Goal: Task Accomplishment & Management: Use online tool/utility

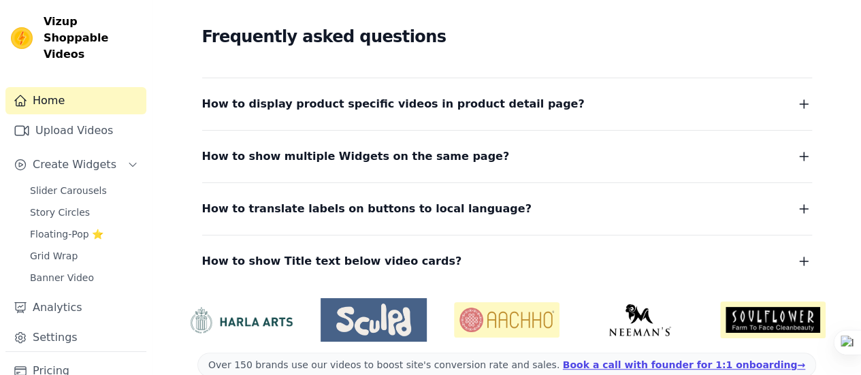
scroll to position [272, 0]
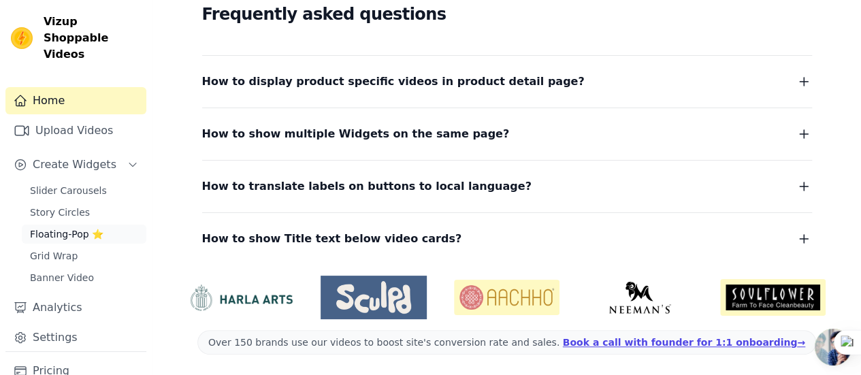
click at [56, 227] on span "Floating-Pop ⭐" at bounding box center [67, 234] width 74 height 14
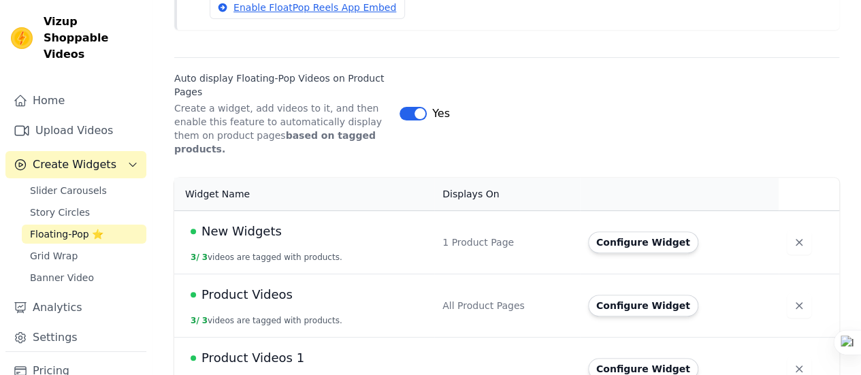
scroll to position [185, 0]
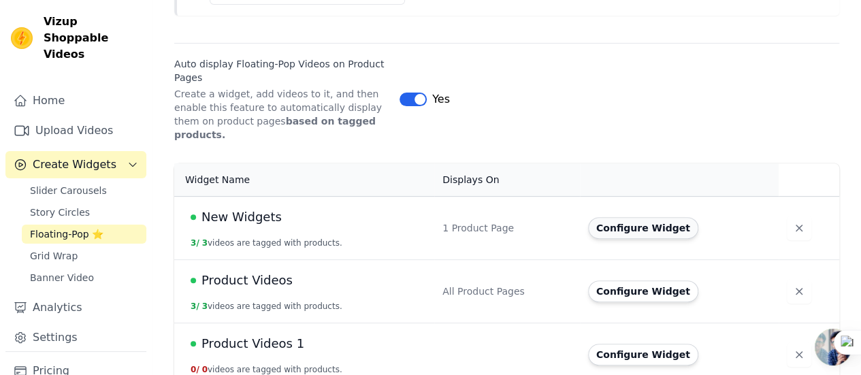
click at [621, 217] on button "Configure Widget" at bounding box center [643, 228] width 110 height 22
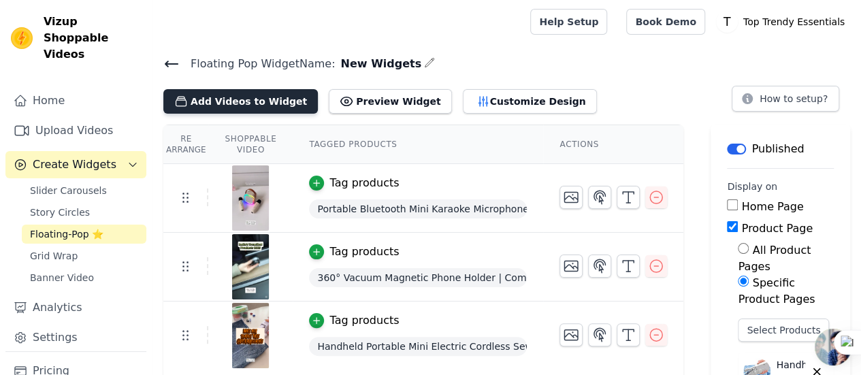
click at [244, 101] on button "Add Videos to Widget" at bounding box center [240, 101] width 155 height 25
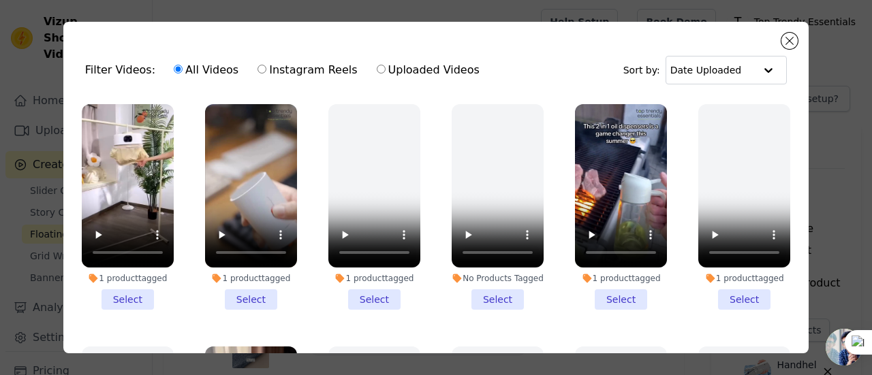
click at [257, 63] on label "Instagram Reels" at bounding box center [307, 70] width 101 height 18
click at [257, 65] on input "Instagram Reels" at bounding box center [261, 69] width 9 height 9
radio input "true"
click at [377, 67] on input "Uploaded Videos" at bounding box center [381, 69] width 9 height 9
radio input "true"
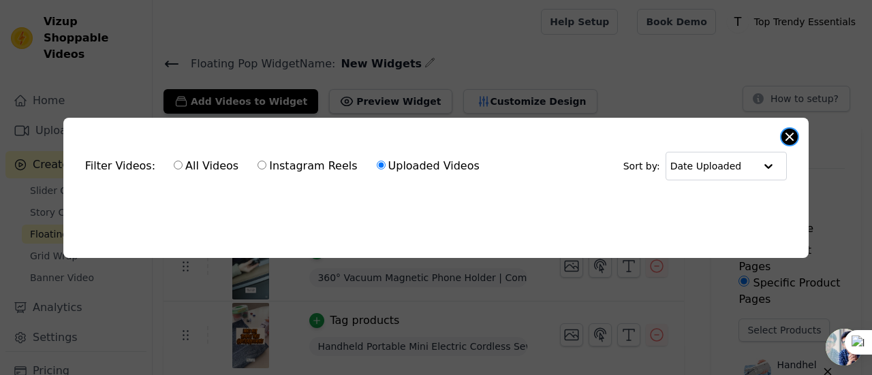
click at [781, 133] on button "Close modal" at bounding box center [789, 137] width 16 height 16
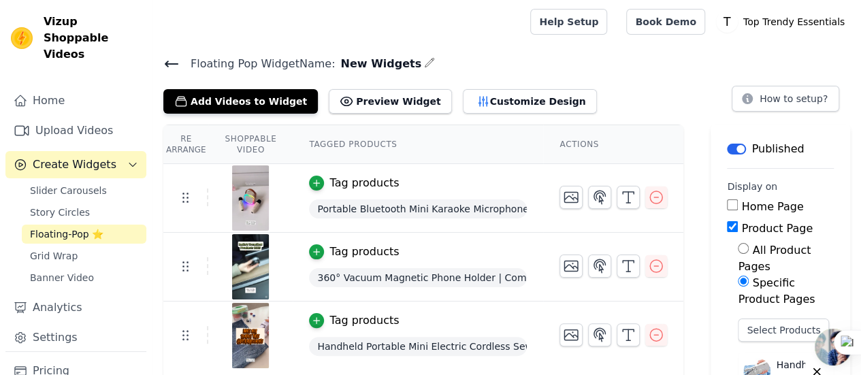
click at [57, 227] on span "Floating-Pop ⭐" at bounding box center [67, 234] width 74 height 14
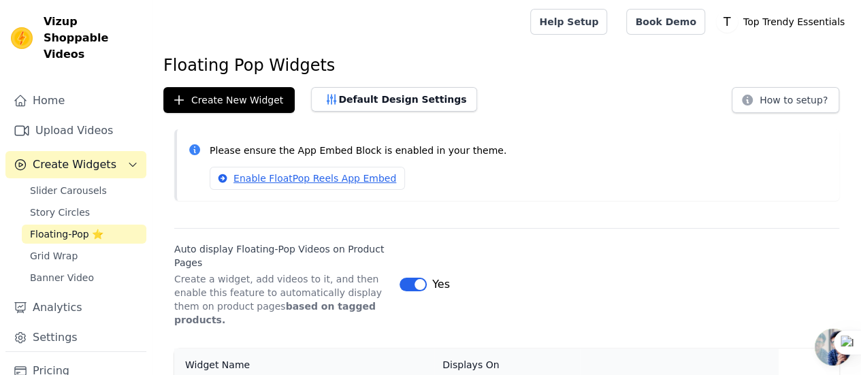
click at [57, 227] on span "Floating-Pop ⭐" at bounding box center [67, 234] width 74 height 14
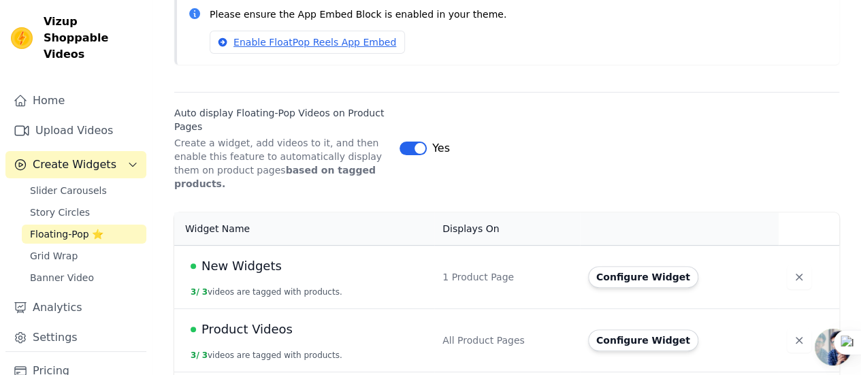
scroll to position [185, 0]
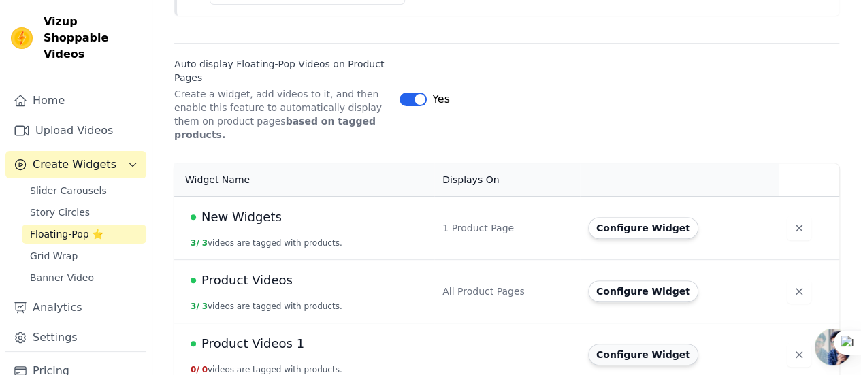
click at [641, 344] on button "Configure Widget" at bounding box center [643, 355] width 110 height 22
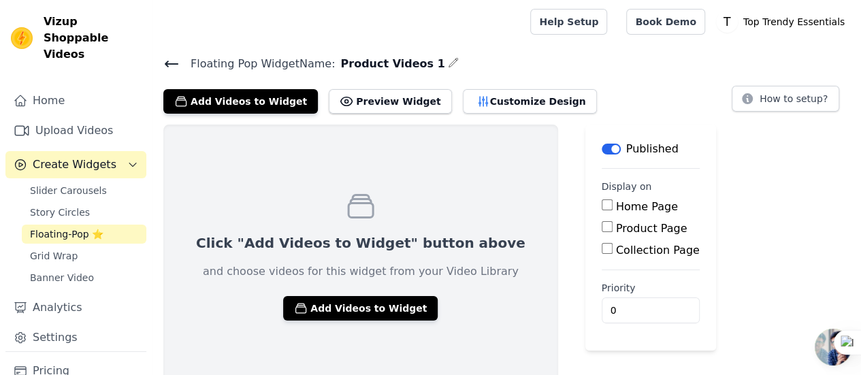
click at [170, 65] on icon at bounding box center [171, 64] width 16 height 16
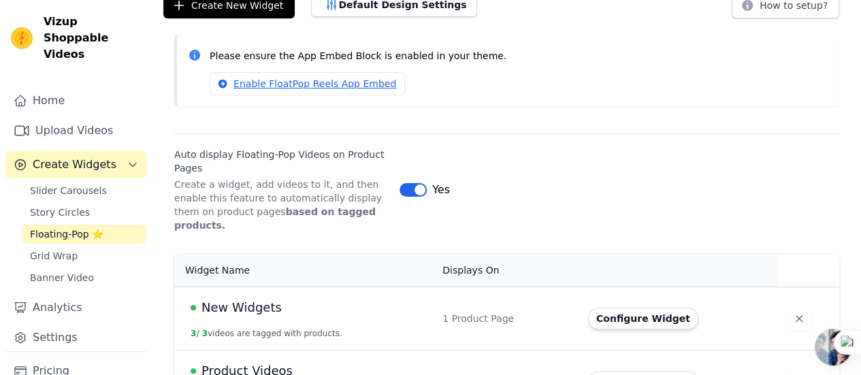
scroll to position [185, 0]
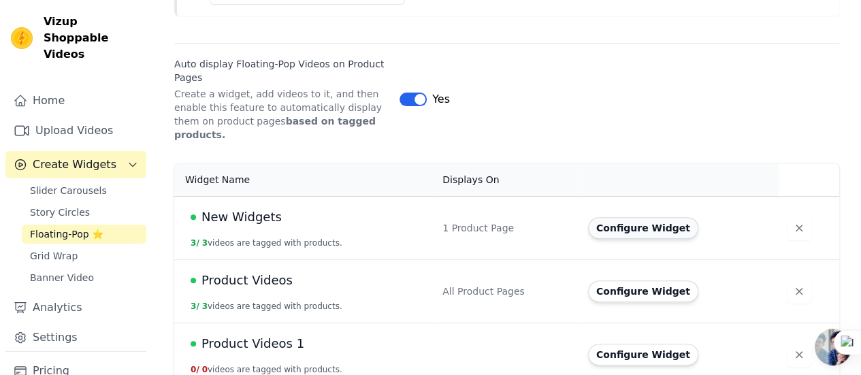
click at [622, 217] on button "Configure Widget" at bounding box center [643, 228] width 110 height 22
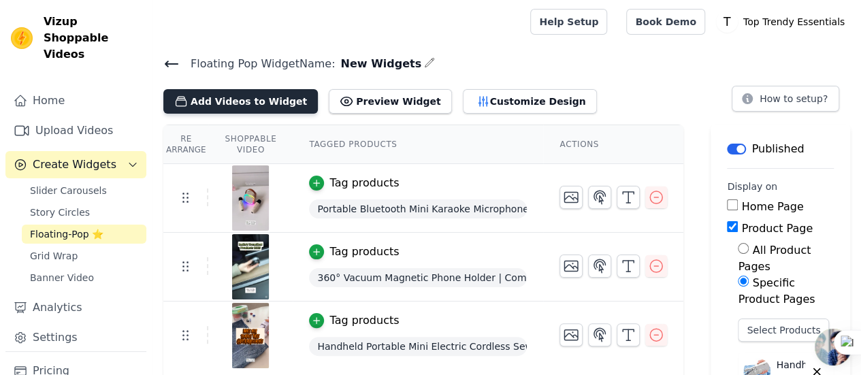
click at [271, 104] on button "Add Videos to Widget" at bounding box center [240, 101] width 155 height 25
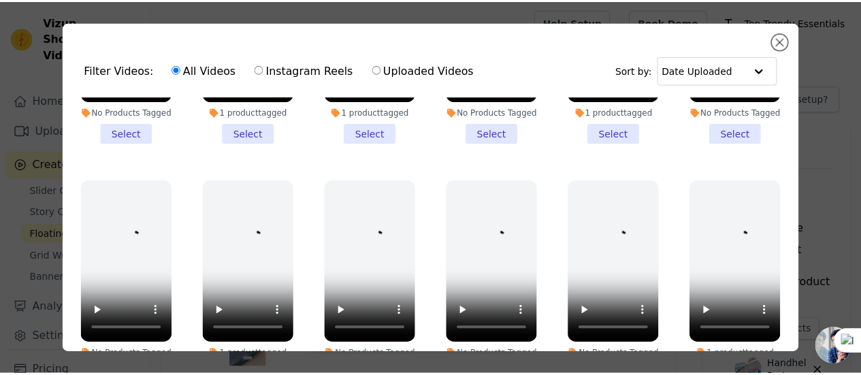
scroll to position [681, 0]
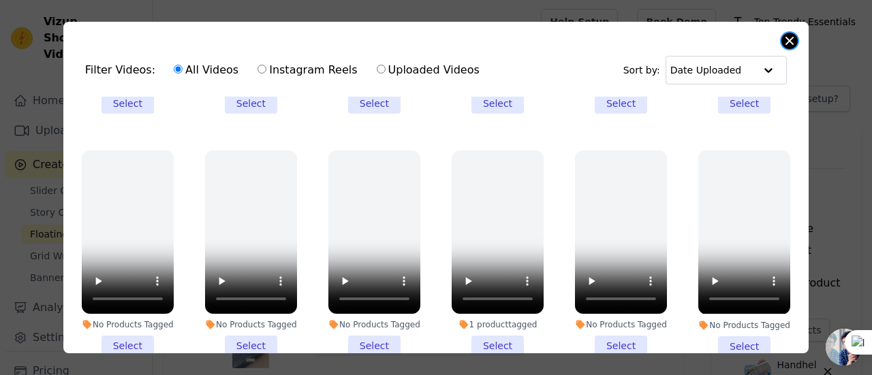
click at [786, 39] on button "Close modal" at bounding box center [789, 41] width 16 height 16
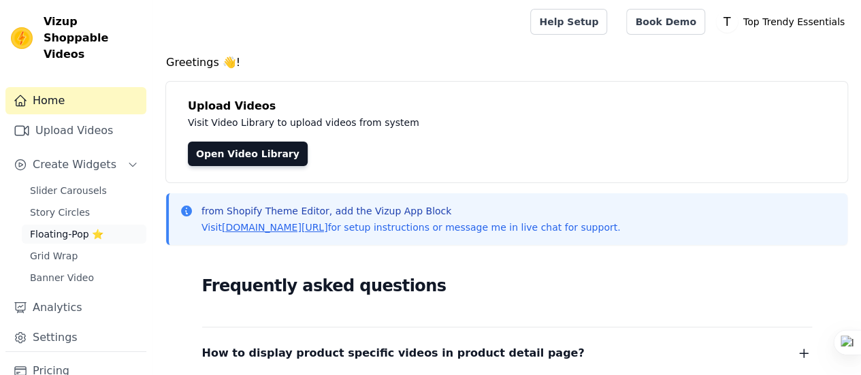
click at [75, 227] on span "Floating-Pop ⭐" at bounding box center [67, 234] width 74 height 14
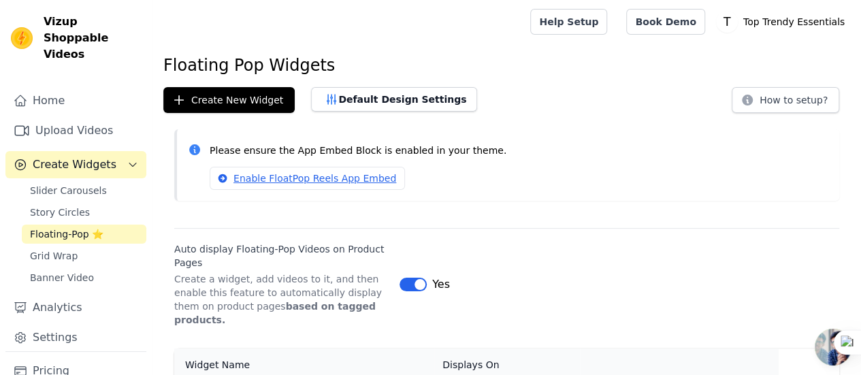
scroll to position [185, 0]
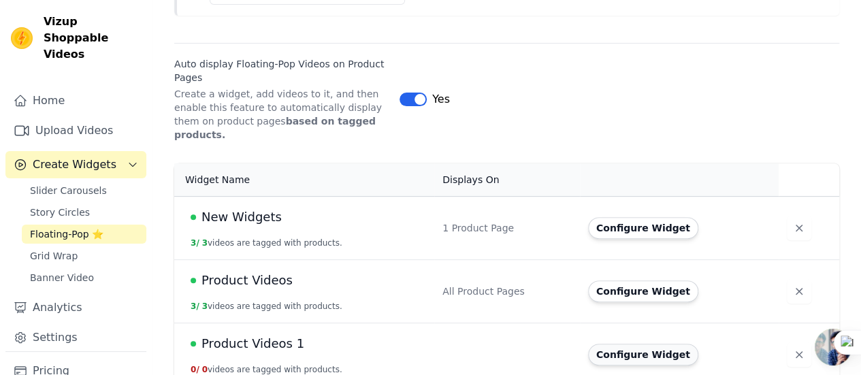
click at [627, 344] on button "Configure Widget" at bounding box center [643, 355] width 110 height 22
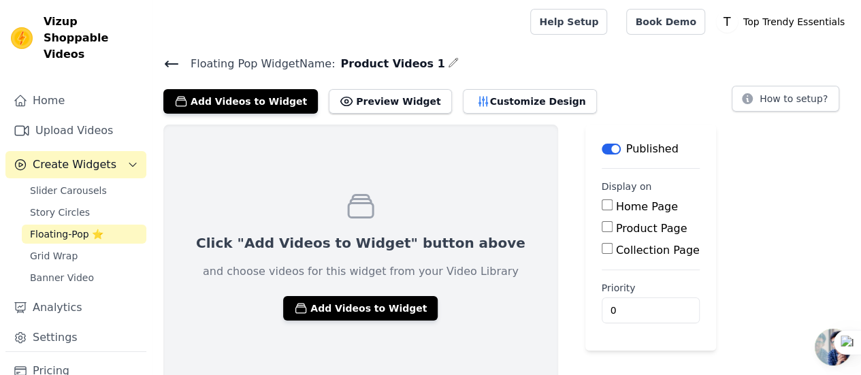
click at [602, 226] on input "Product Page" at bounding box center [607, 226] width 11 height 11
checkbox input "true"
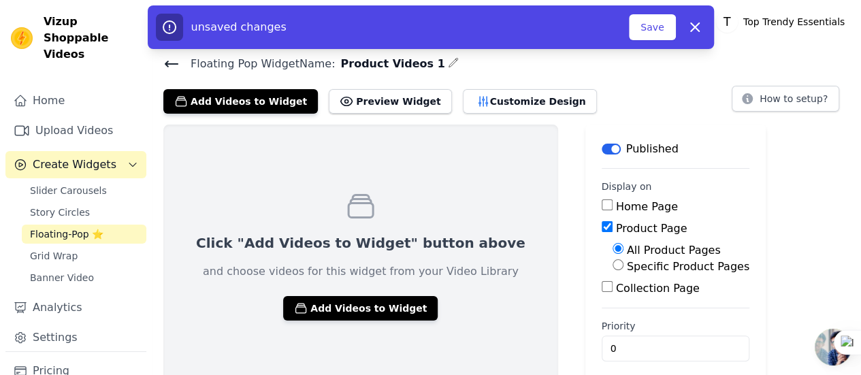
click at [627, 266] on label "Specific Product Pages" at bounding box center [688, 266] width 123 height 13
click at [613, 266] on input "Specific Product Pages" at bounding box center [618, 264] width 11 height 11
radio input "true"
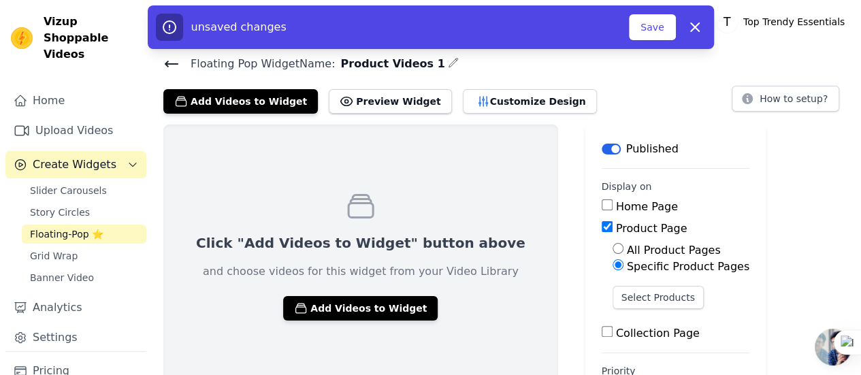
scroll to position [56, 0]
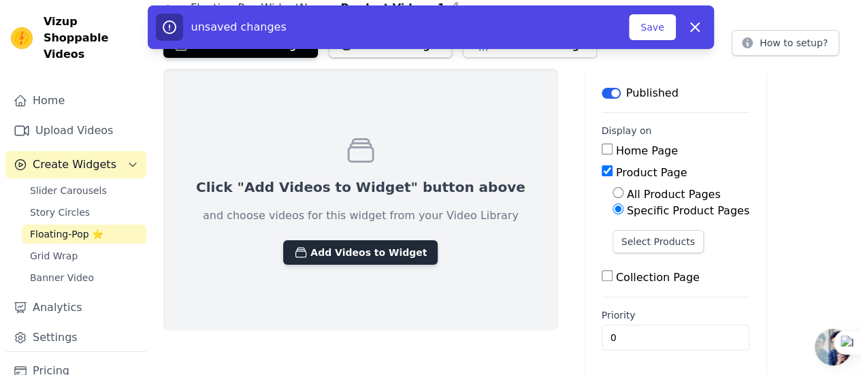
click at [372, 259] on button "Add Videos to Widget" at bounding box center [360, 252] width 155 height 25
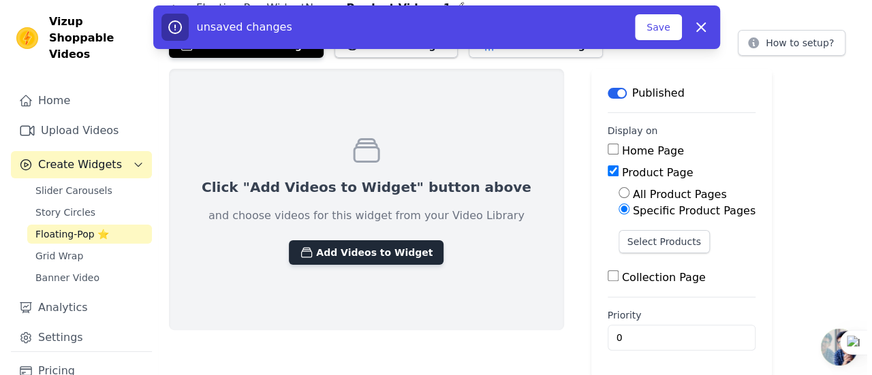
scroll to position [0, 0]
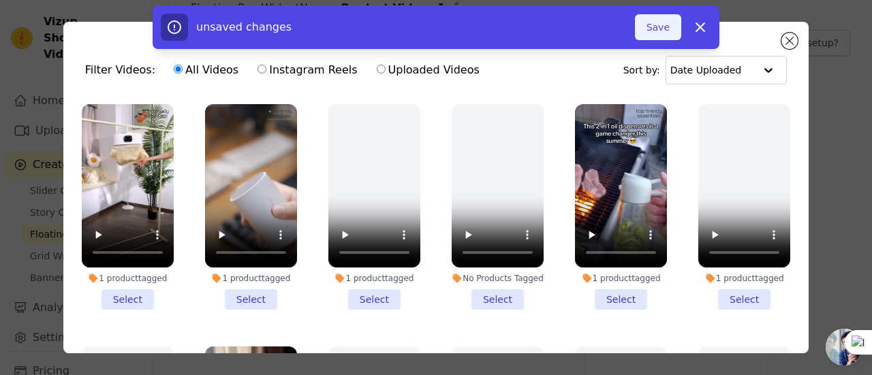
click at [663, 35] on button "Save" at bounding box center [658, 27] width 46 height 26
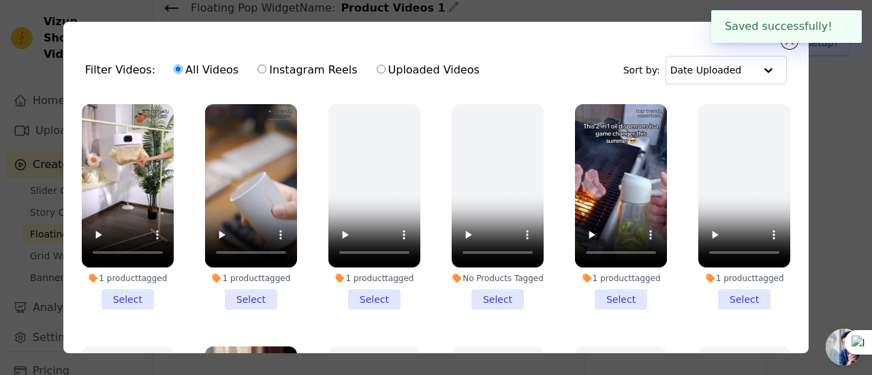
click at [257, 72] on input "Instagram Reels" at bounding box center [261, 69] width 9 height 9
radio input "true"
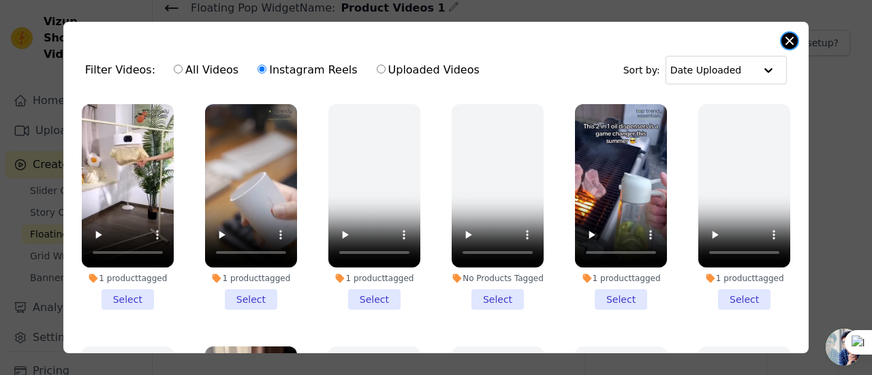
click at [789, 48] on div "Filter Videos: All Videos Instagram Reels Uploaded Videos Sort by: Date Uploade…" at bounding box center [435, 188] width 745 height 332
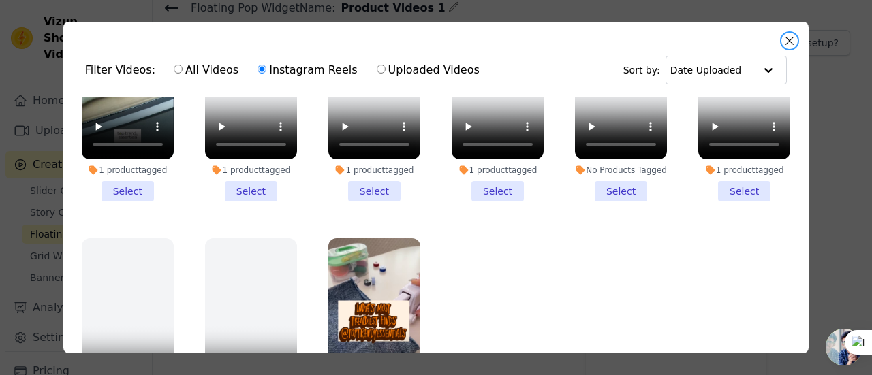
scroll to position [1336, 0]
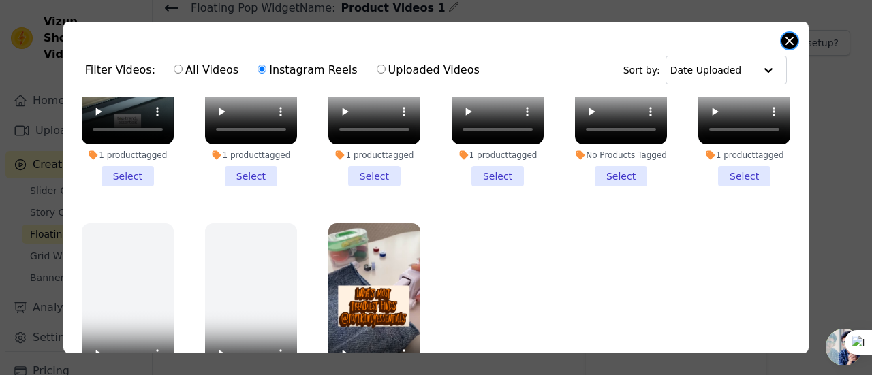
click at [795, 36] on button "Close modal" at bounding box center [789, 41] width 16 height 16
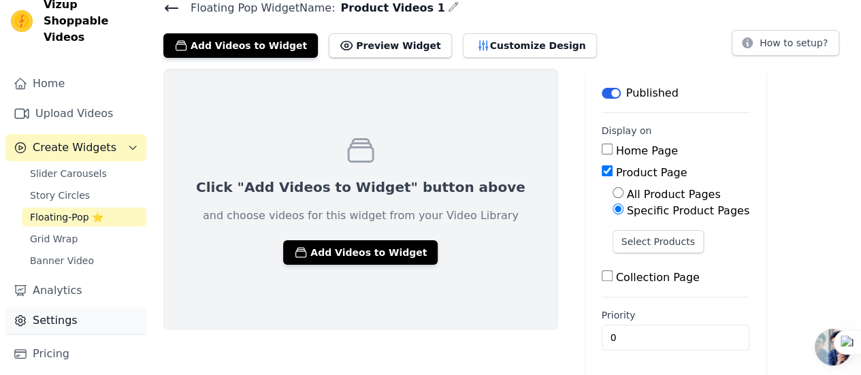
scroll to position [0, 0]
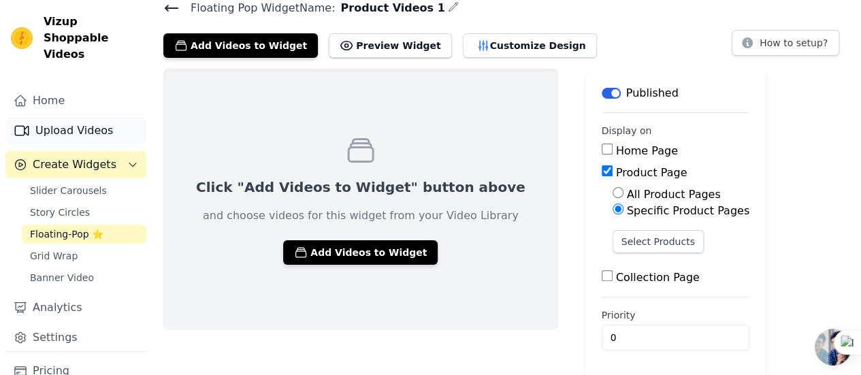
click at [74, 118] on link "Upload Videos" at bounding box center [75, 130] width 141 height 27
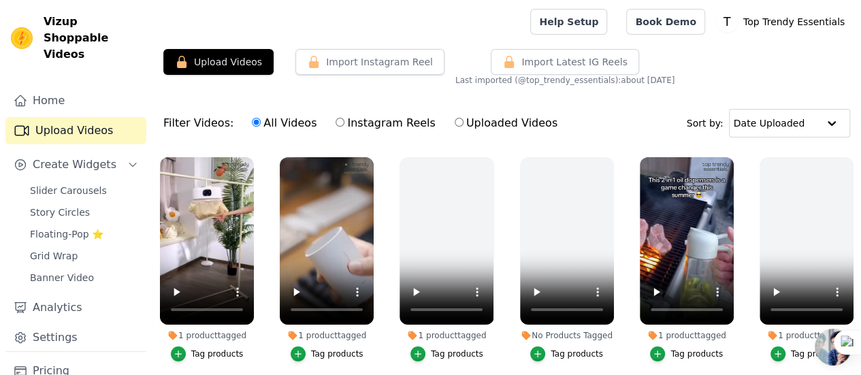
click at [336, 123] on input "Instagram Reels" at bounding box center [340, 122] width 9 height 9
radio input "true"
click at [455, 121] on input "Uploaded Videos" at bounding box center [459, 122] width 9 height 9
radio input "true"
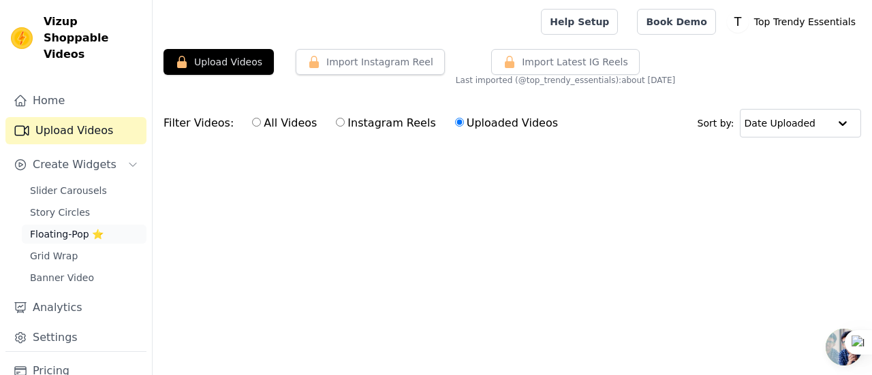
click at [60, 227] on span "Floating-Pop ⭐" at bounding box center [67, 234] width 74 height 14
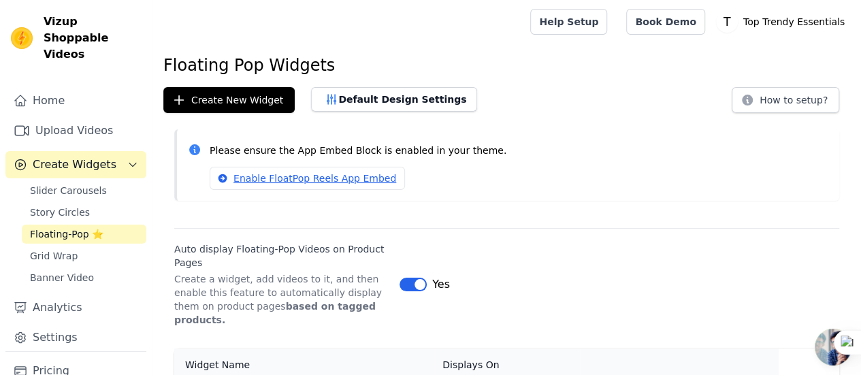
click at [57, 227] on span "Floating-Pop ⭐" at bounding box center [67, 234] width 74 height 14
